Goal: Submit feedback/report problem

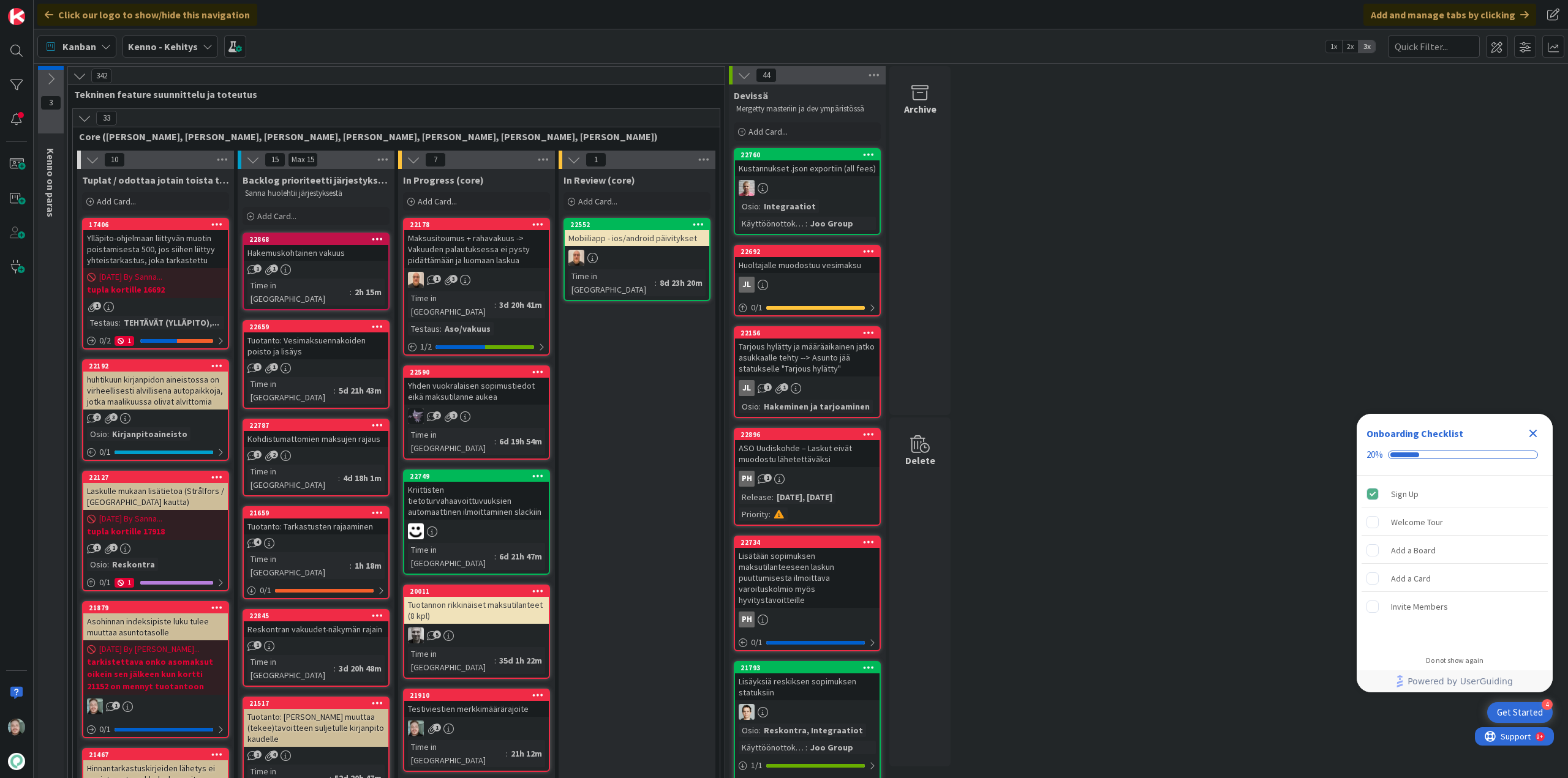
click at [283, 255] on div "Hakemuskohtainen vakuus" at bounding box center [316, 252] width 144 height 16
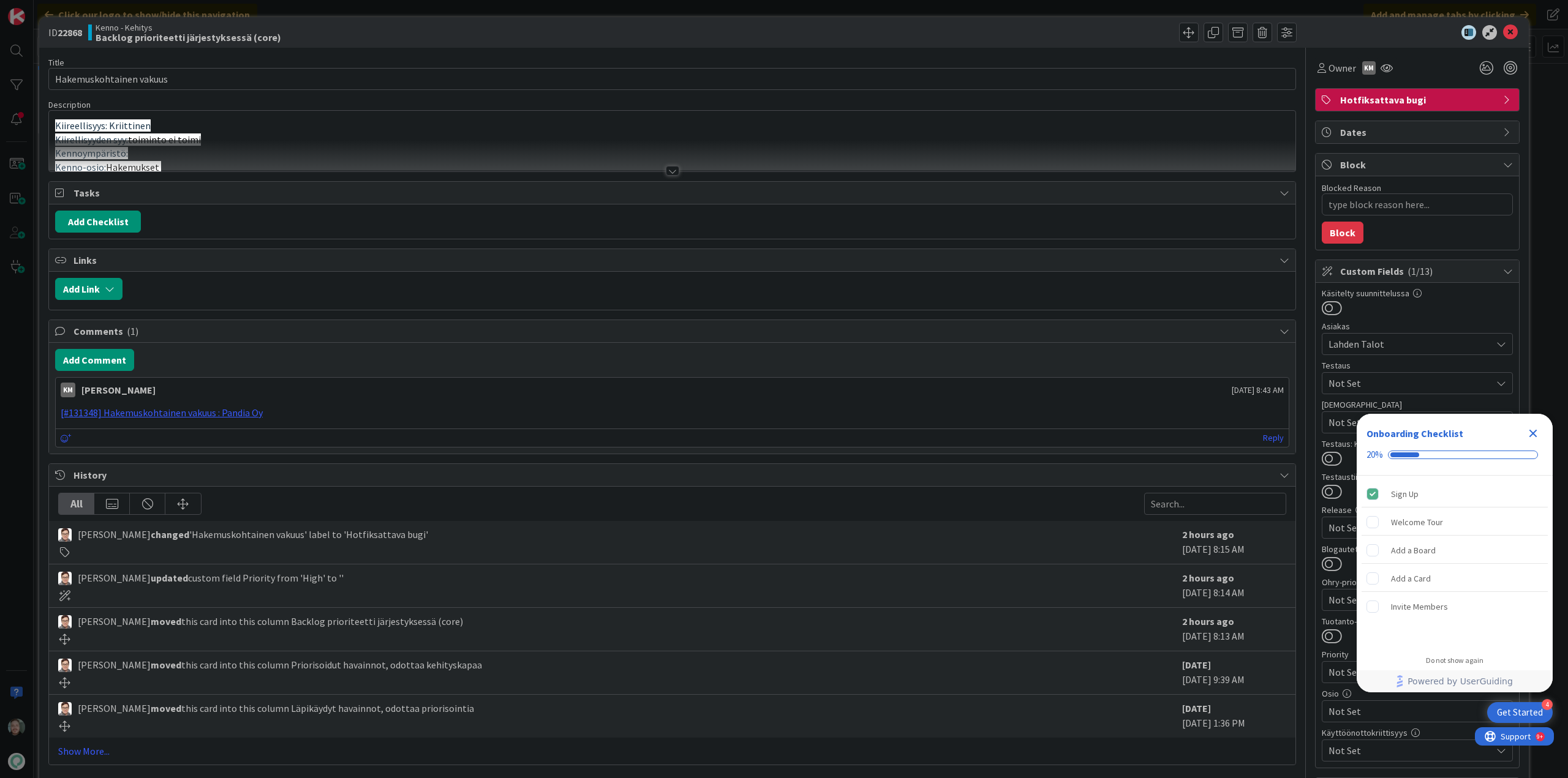
click at [667, 168] on div at bounding box center [672, 171] width 14 height 10
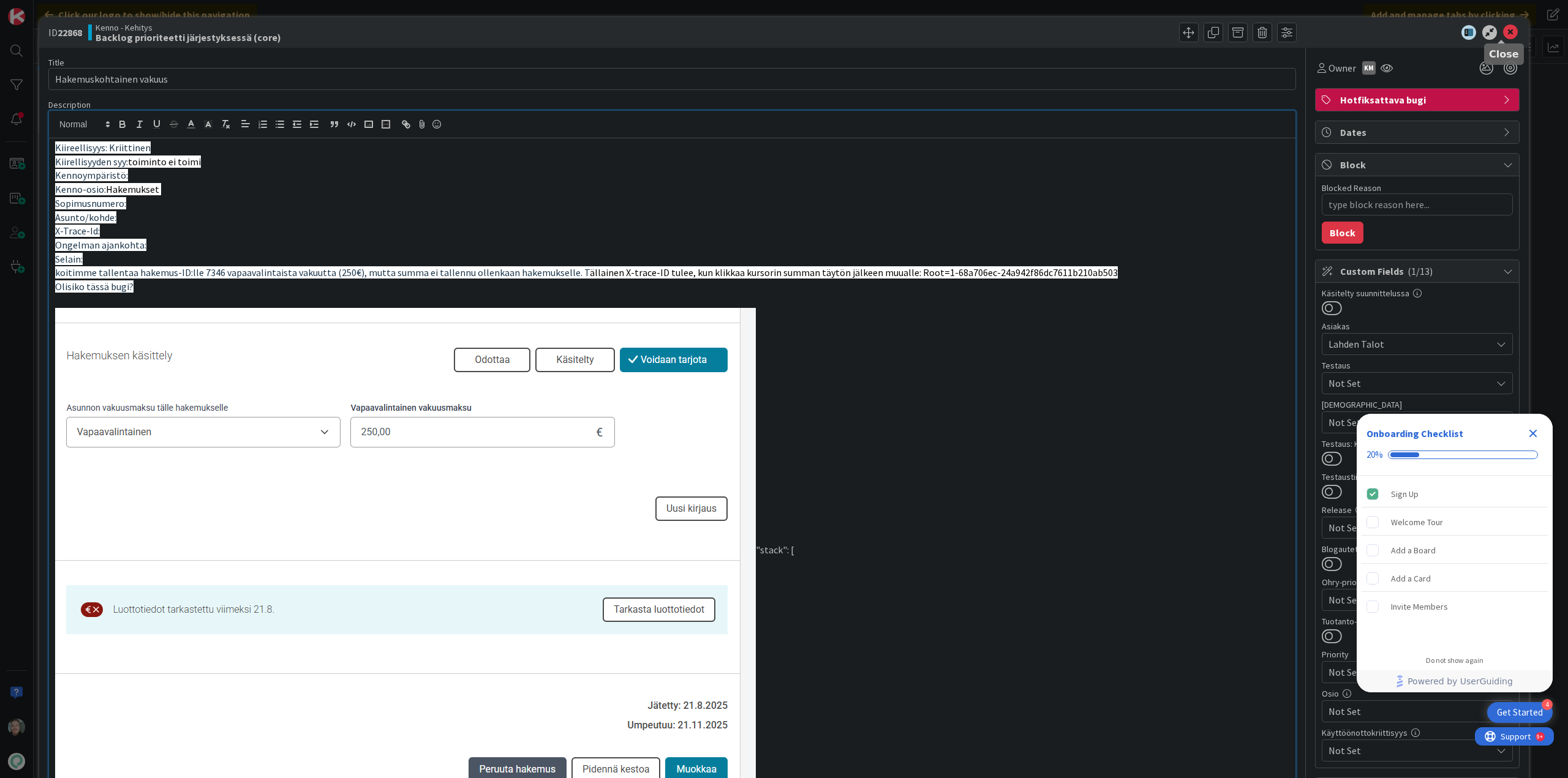
click at [1503, 31] on icon at bounding box center [1510, 32] width 15 height 15
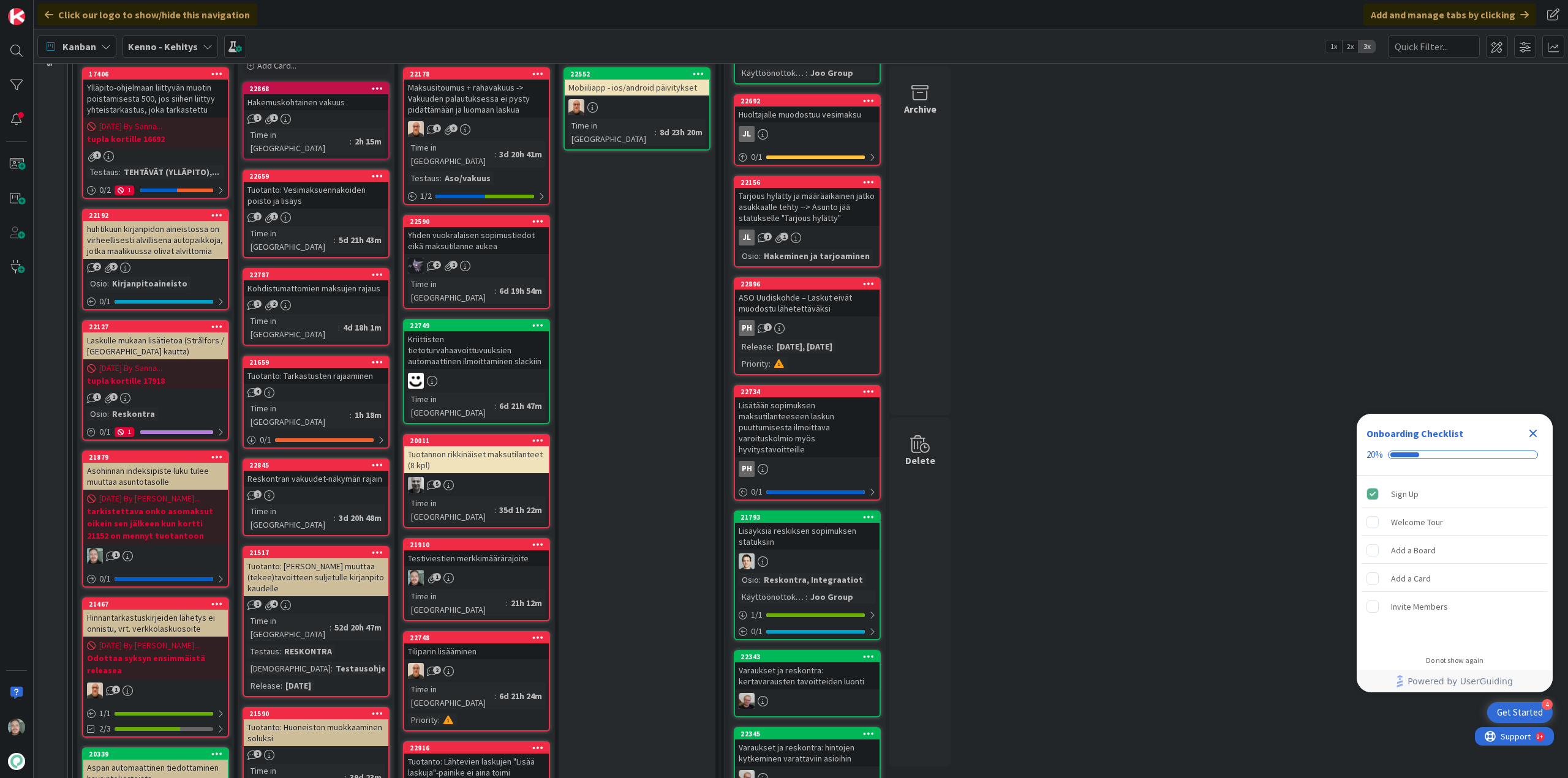
scroll to position [61, 0]
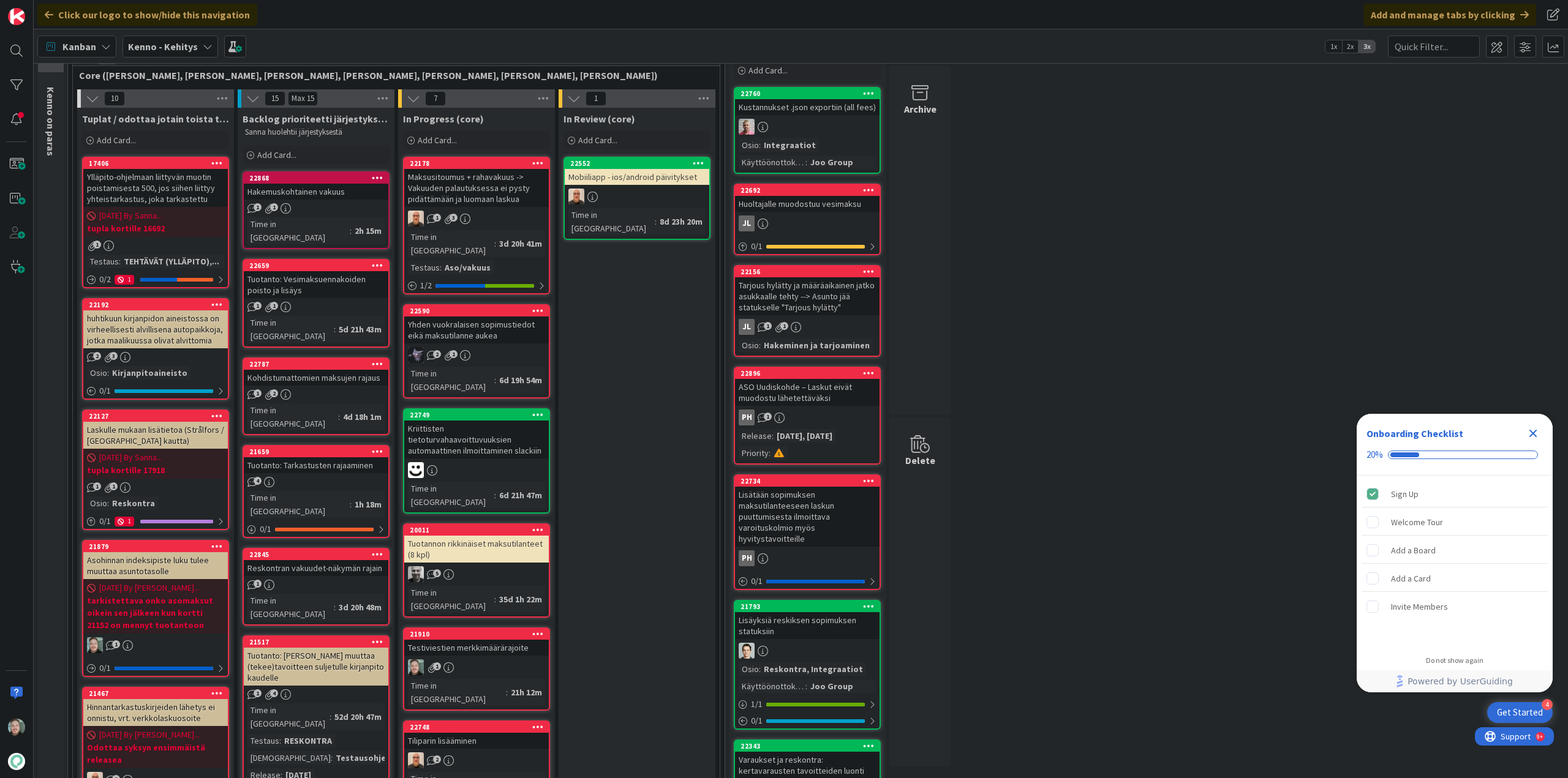
click at [335, 203] on div "1 1" at bounding box center [316, 208] width 144 height 11
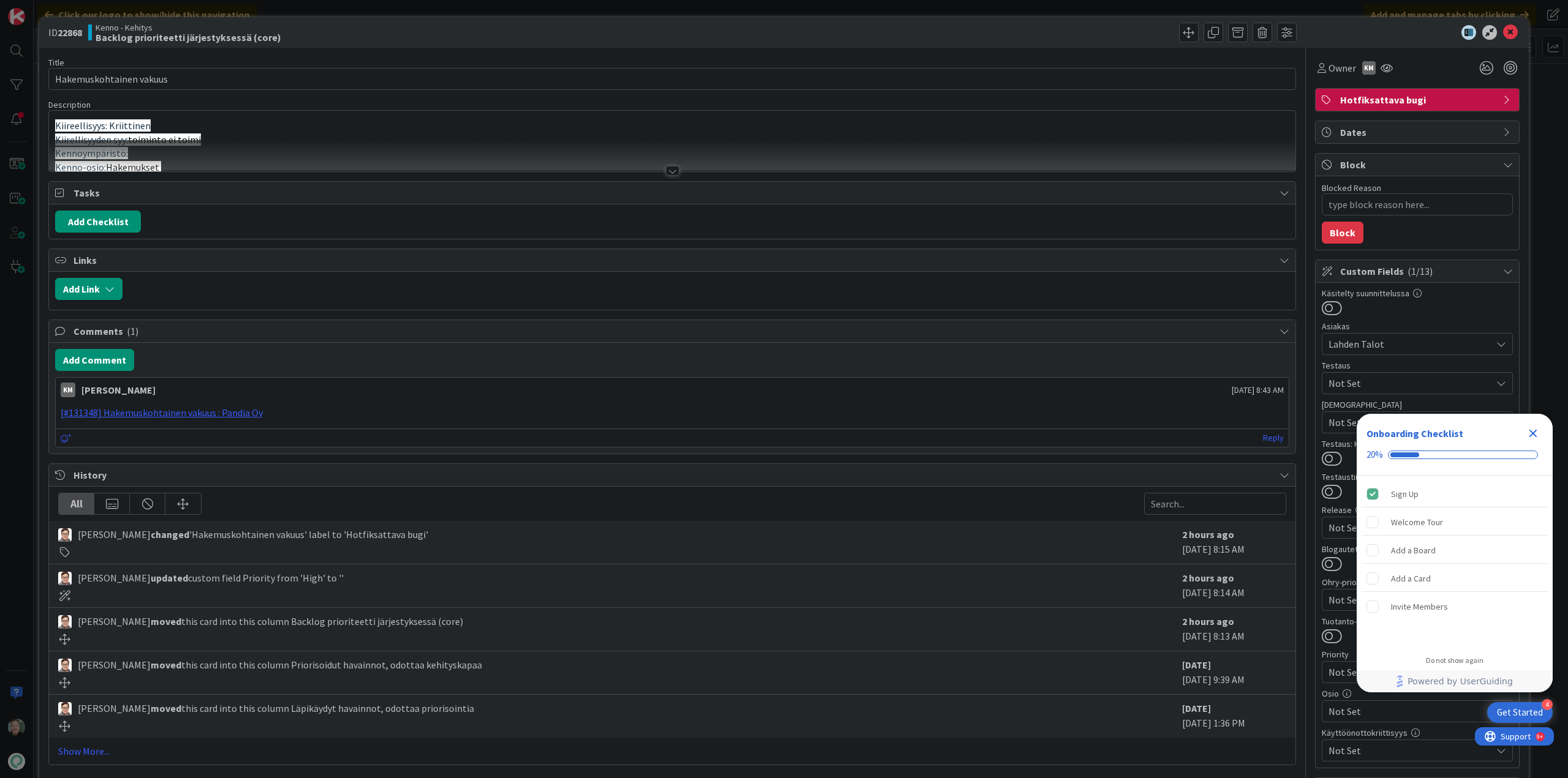
type textarea "x"
click at [669, 172] on div at bounding box center [672, 171] width 14 height 10
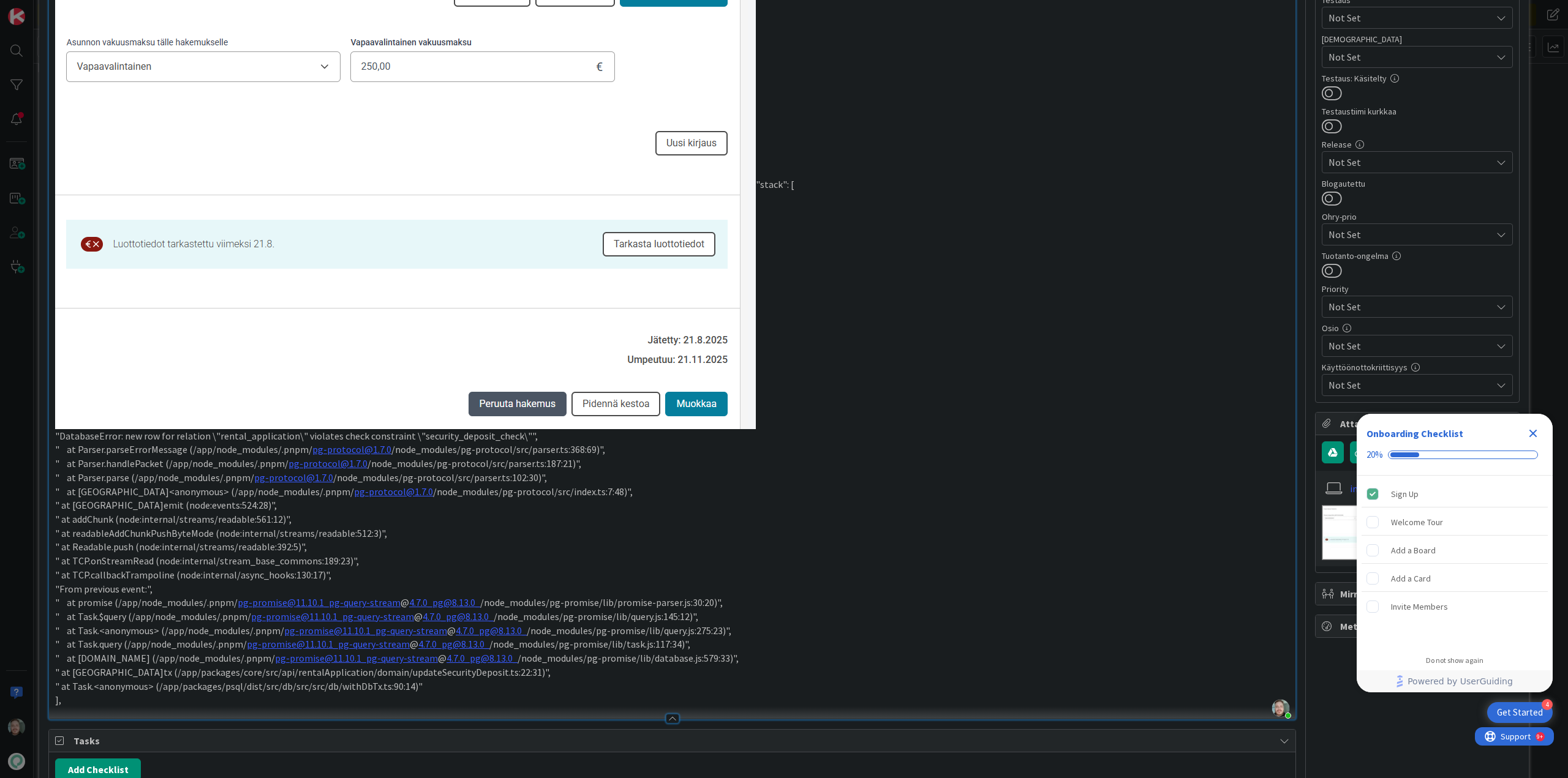
scroll to position [368, 0]
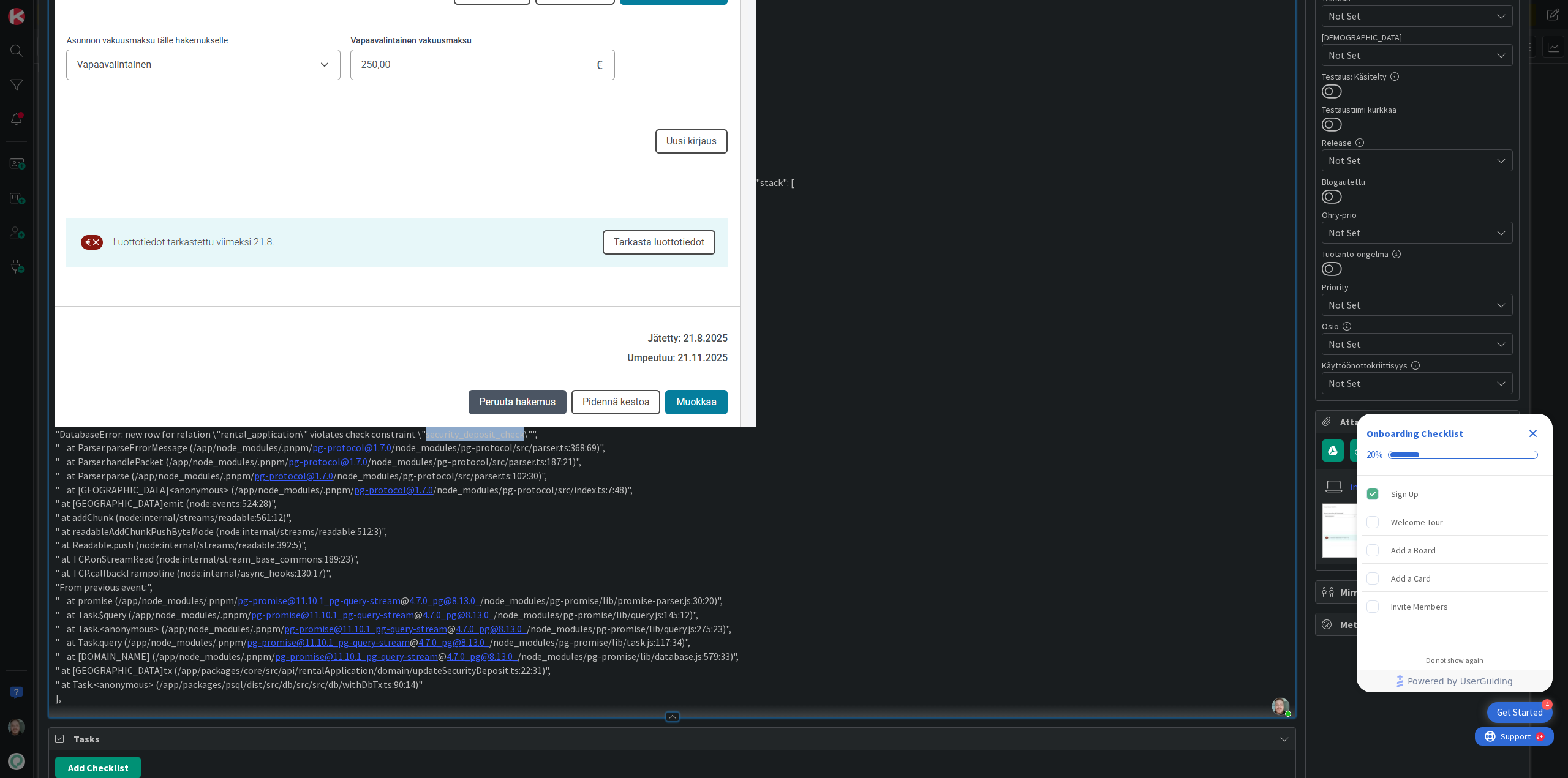
drag, startPoint x: 410, startPoint y: 435, endPoint x: 506, endPoint y: 435, distance: 96.0
click at [506, 435] on p ""DatabaseError: new row for relation \"rental_application\" violates check cons…" at bounding box center [672, 435] width 1234 height 14
copy p "security_deposit_check"
click at [961, 414] on p ""stack": [" at bounding box center [672, 184] width 1234 height 487
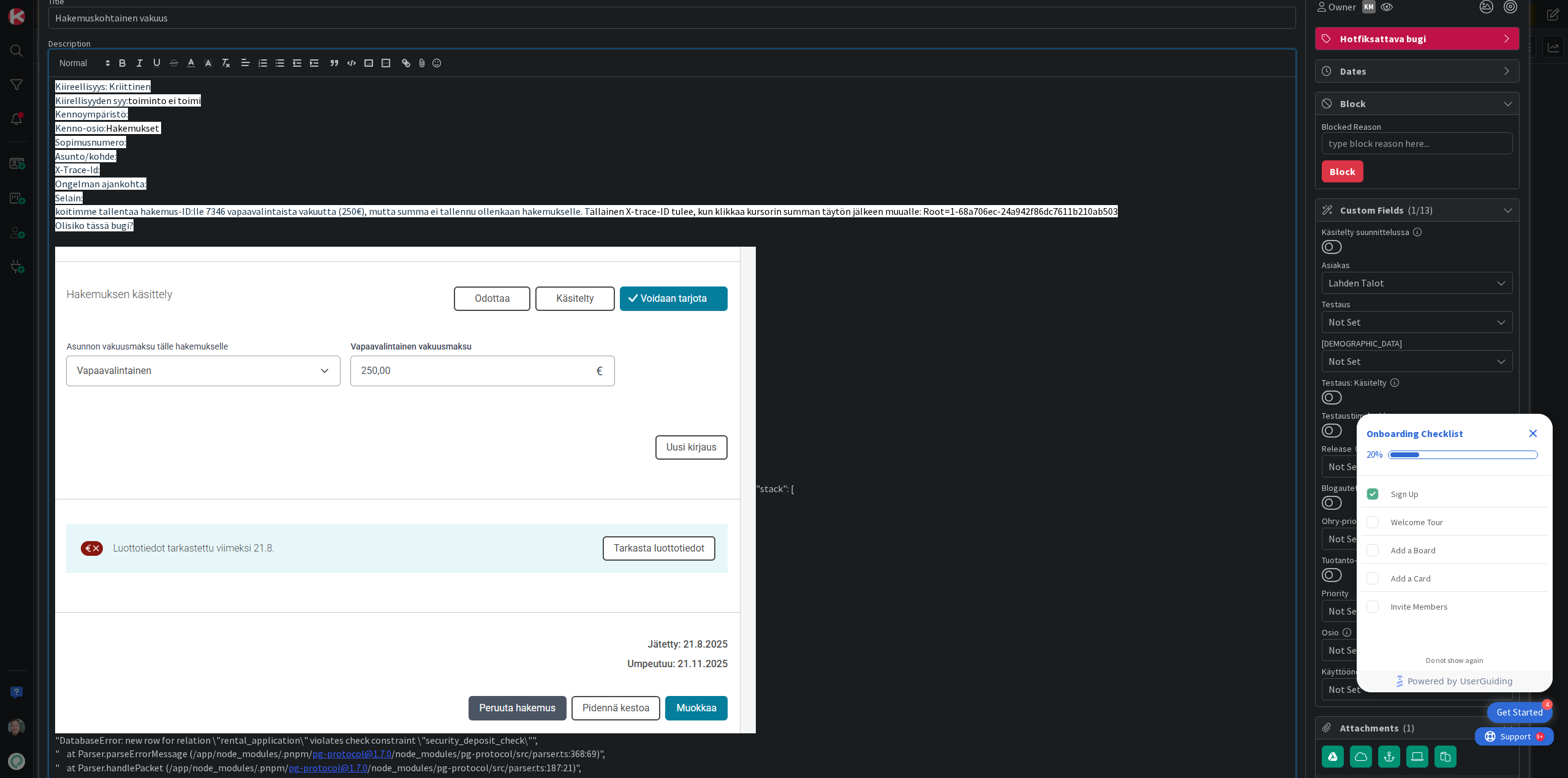
scroll to position [0, 0]
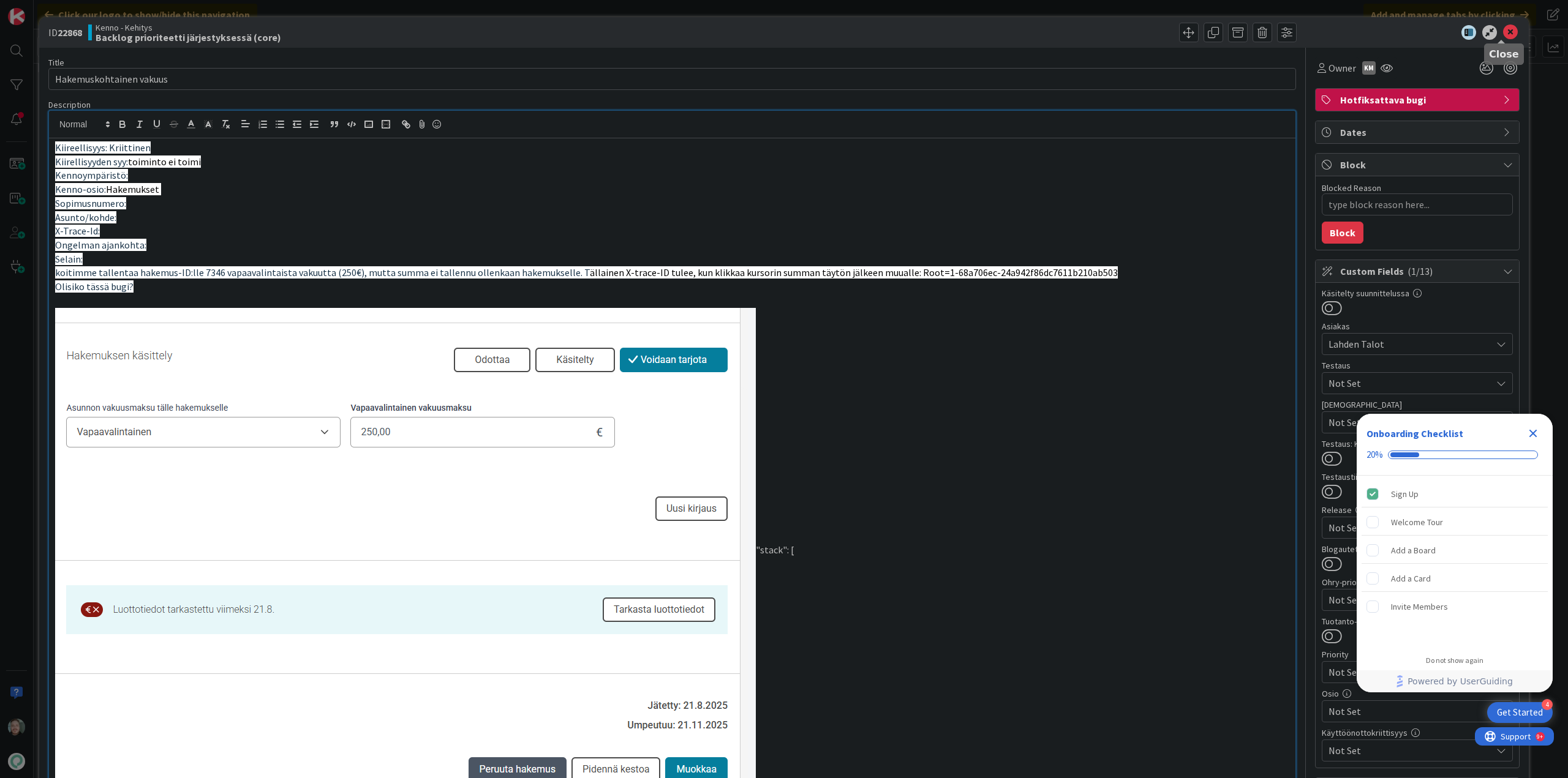
click at [1503, 34] on icon at bounding box center [1510, 32] width 15 height 15
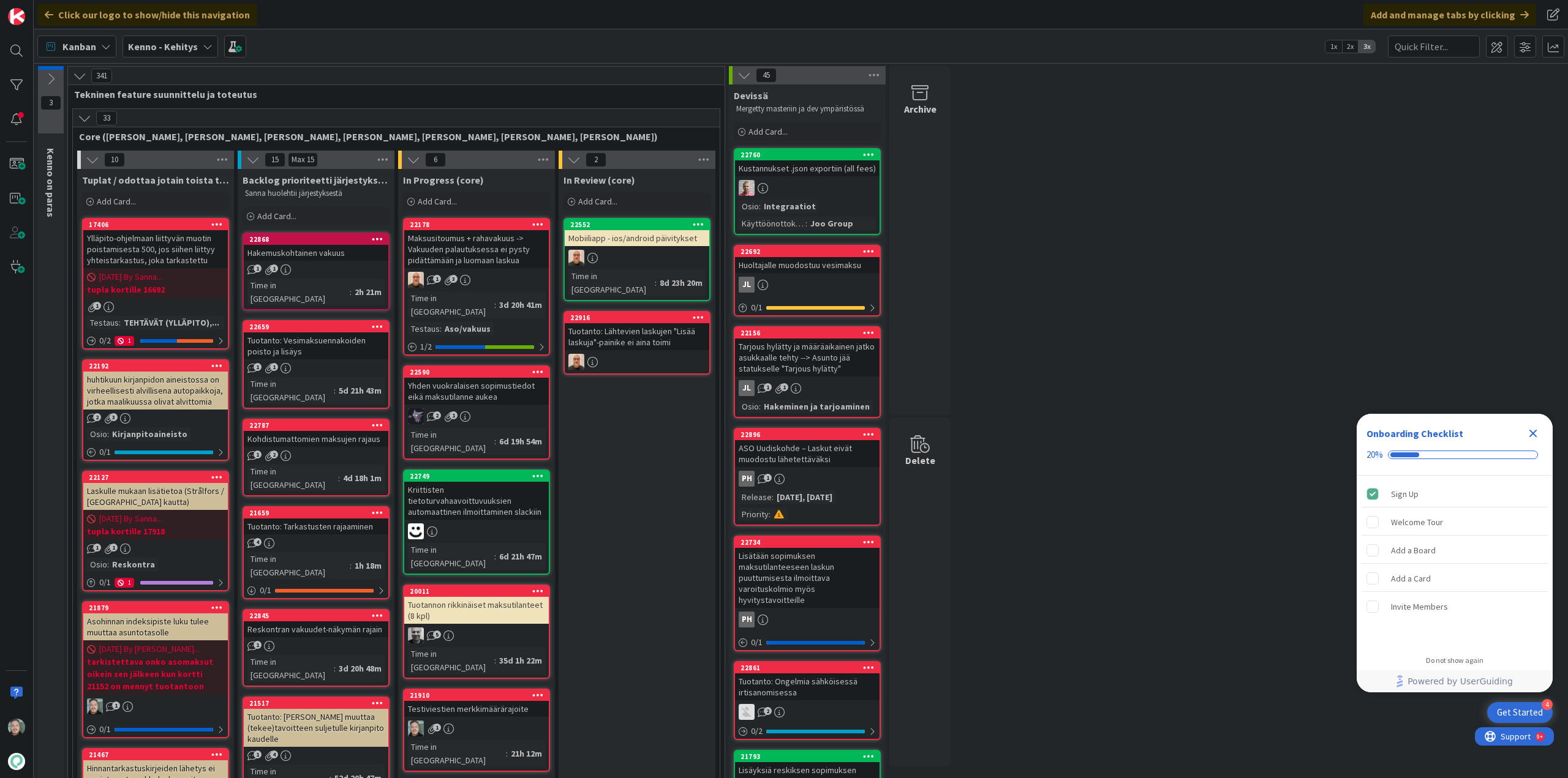
scroll to position [61, 0]
